Goal: Transaction & Acquisition: Purchase product/service

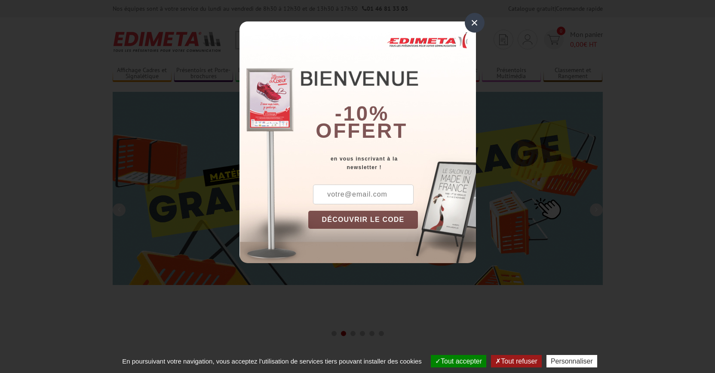
click at [480, 18] on div "×" at bounding box center [474, 23] width 20 height 20
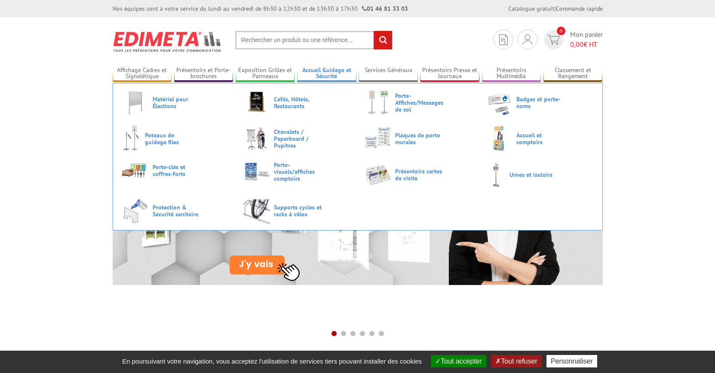
click at [329, 72] on link "Accueil Guidage et Sécurité" at bounding box center [326, 74] width 59 height 14
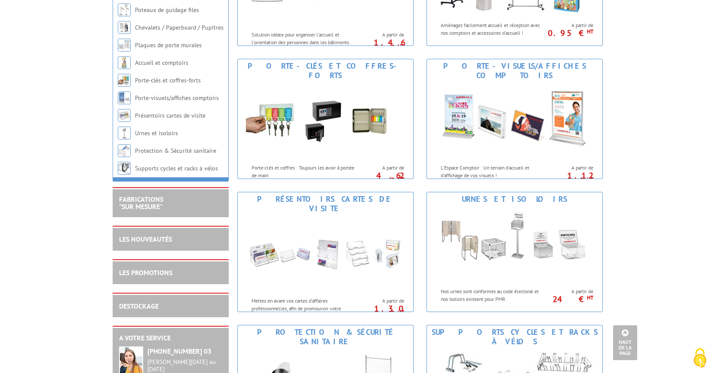
scroll to position [570, 0]
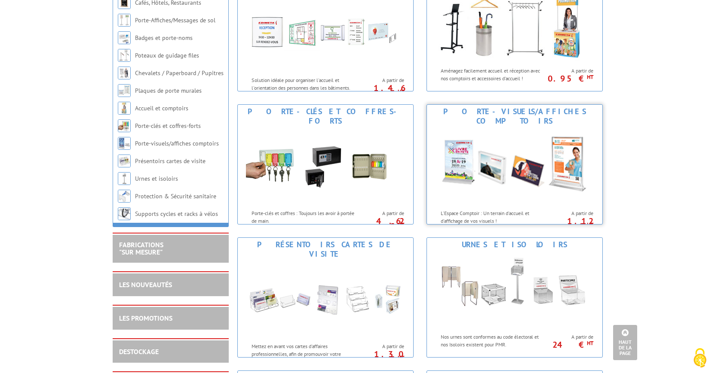
click at [522, 107] on div "Porte-visuels/affiches comptoirs" at bounding box center [514, 116] width 171 height 19
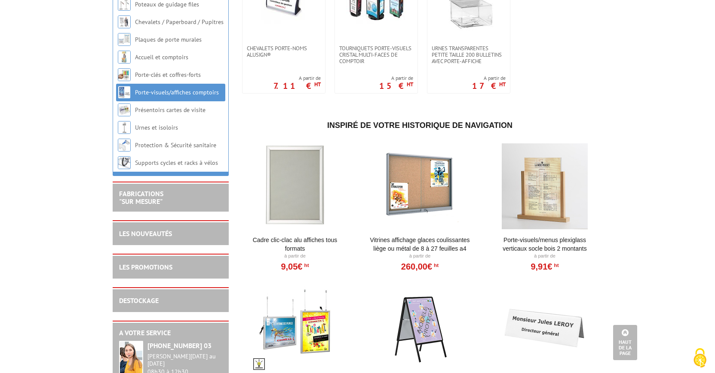
scroll to position [920, 0]
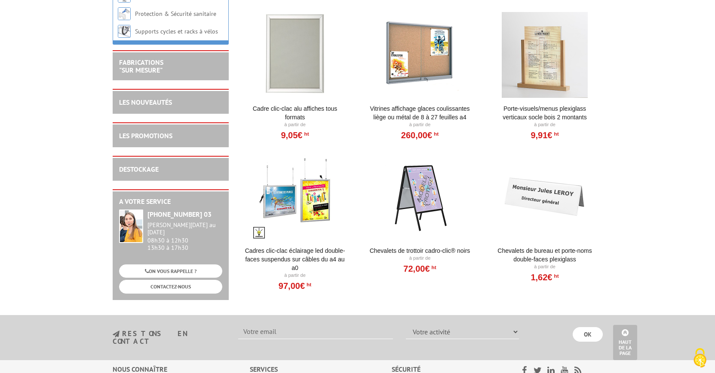
click at [546, 204] on div at bounding box center [545, 197] width 106 height 86
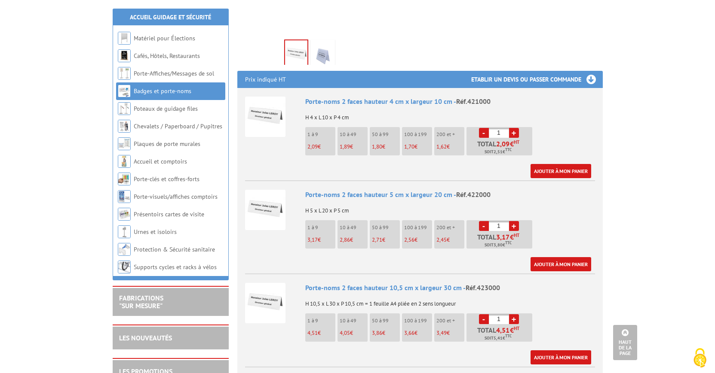
scroll to position [307, 0]
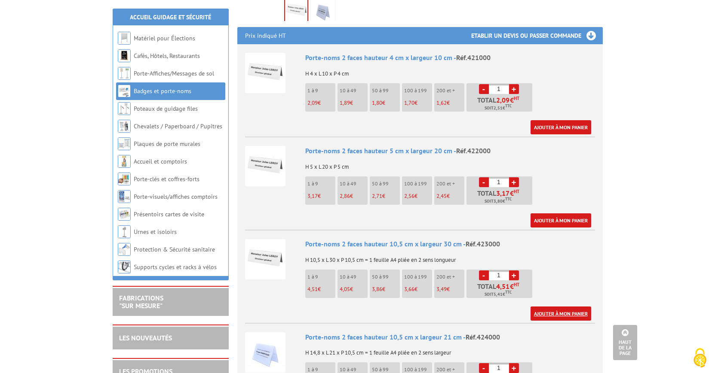
click at [571, 307] on link "Ajouter à mon panier" at bounding box center [560, 314] width 61 height 14
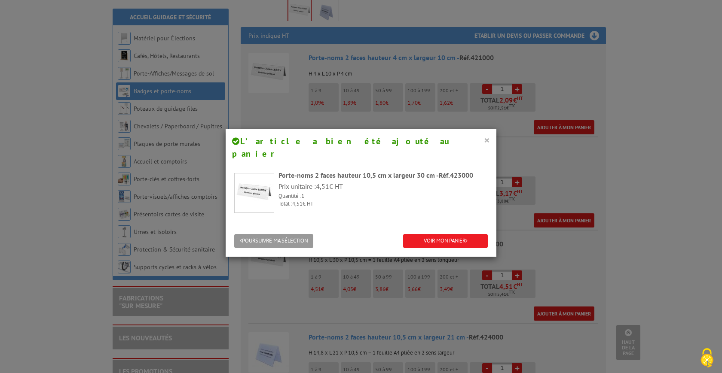
click at [484, 139] on button "×" at bounding box center [487, 139] width 6 height 11
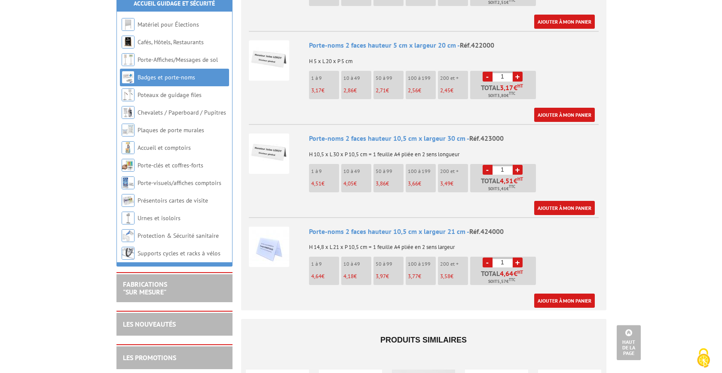
scroll to position [394, 0]
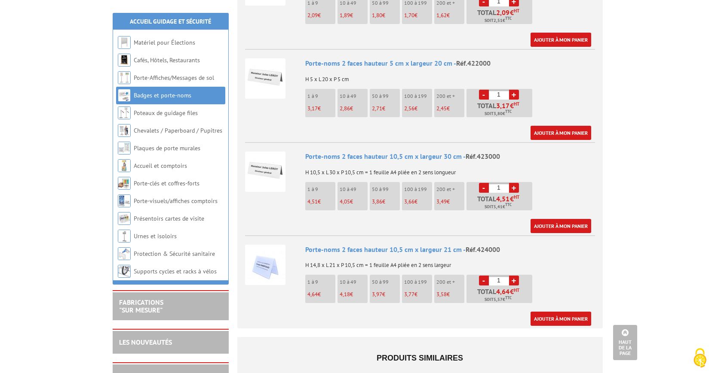
click at [518, 276] on link "+" at bounding box center [514, 281] width 10 height 10
type input "2"
click at [561, 312] on link "Ajouter à mon panier" at bounding box center [560, 319] width 61 height 14
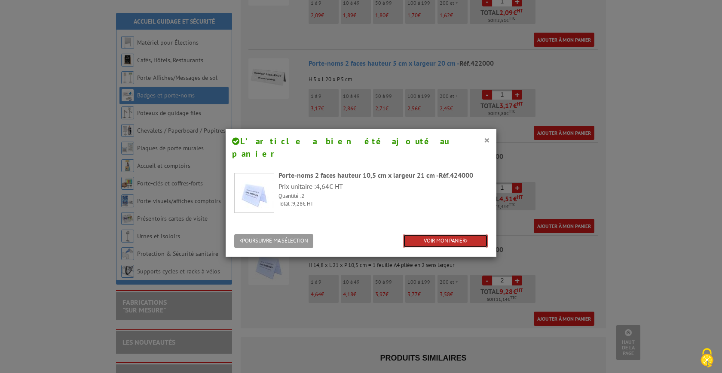
click at [439, 234] on link "VOIR MON PANIER" at bounding box center [445, 241] width 85 height 14
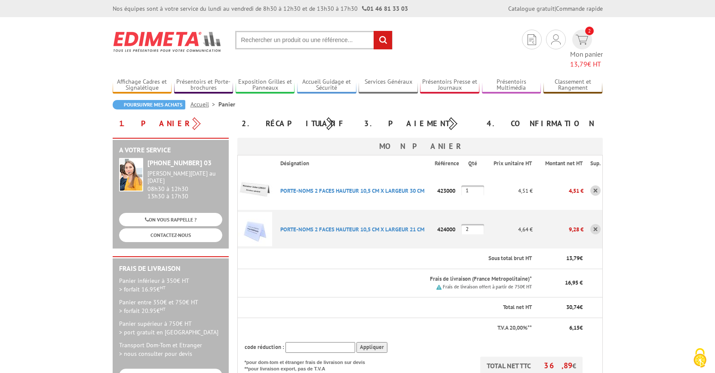
click at [594, 186] on link at bounding box center [595, 191] width 10 height 10
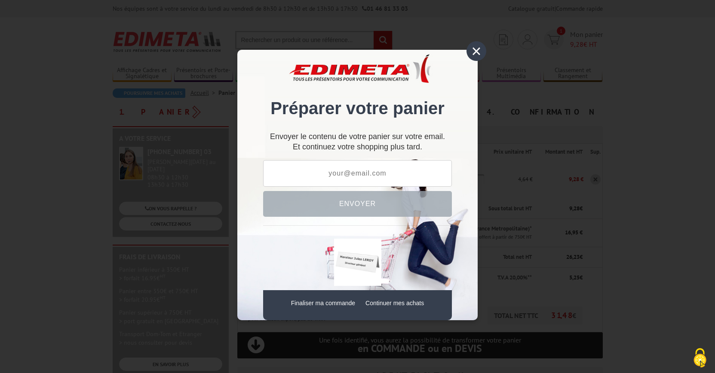
click at [476, 48] on div "×" at bounding box center [476, 51] width 20 height 20
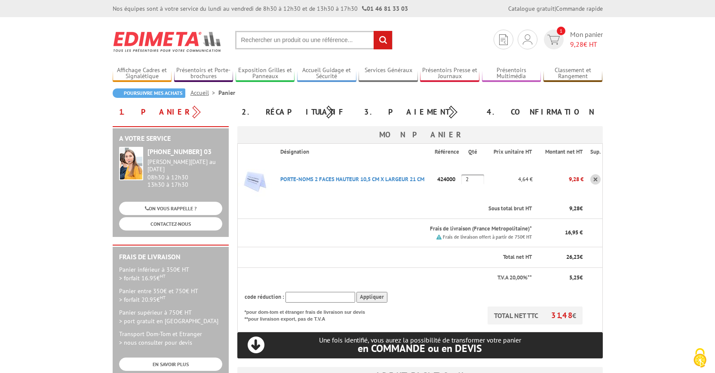
click at [596, 180] on link at bounding box center [595, 179] width 10 height 10
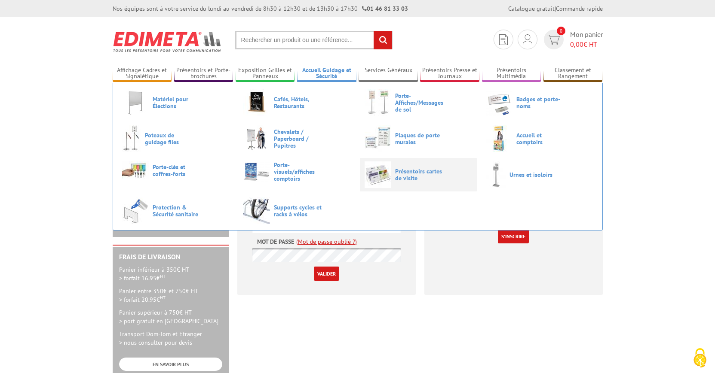
click at [419, 186] on link "Présentoirs cartes de visite" at bounding box center [417, 175] width 107 height 27
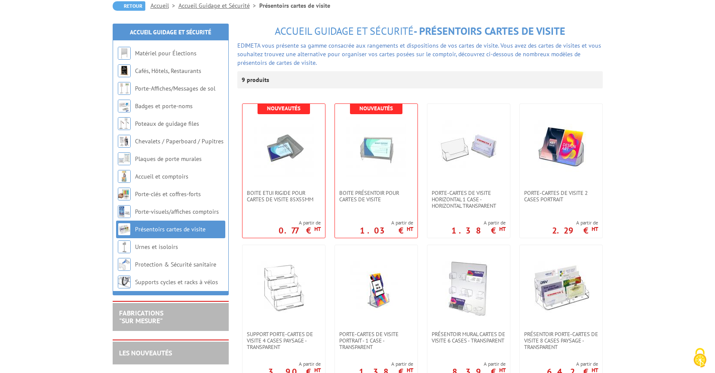
scroll to position [88, 0]
click at [179, 209] on link "Porte-visuels/affiches comptoirs" at bounding box center [177, 212] width 85 height 8
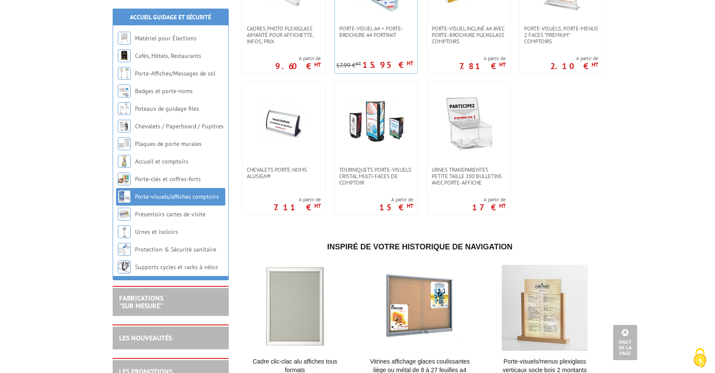
scroll to position [657, 0]
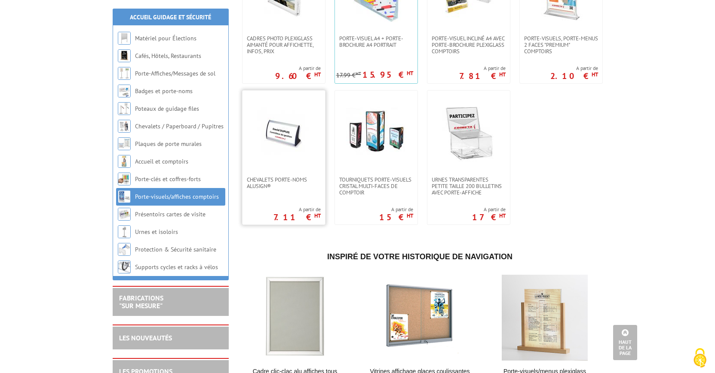
click at [287, 144] on img at bounding box center [284, 134] width 60 height 60
